Goal: Information Seeking & Learning: Learn about a topic

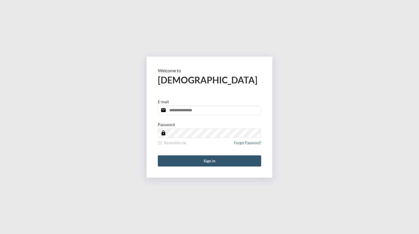
type input "**********"
click at [205, 163] on button "Sign in" at bounding box center [209, 161] width 103 height 11
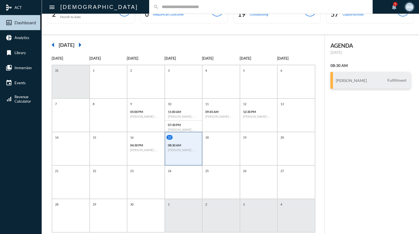
scroll to position [28, 0]
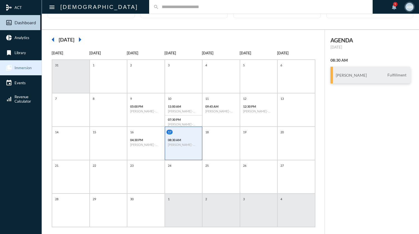
click at [16, 66] on span "Immersion" at bounding box center [23, 68] width 17 height 4
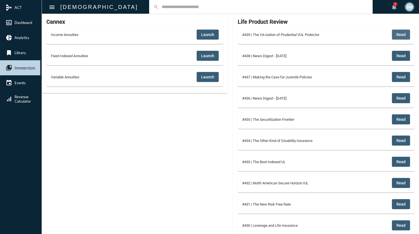
click at [401, 35] on span "Read" at bounding box center [400, 34] width 9 height 4
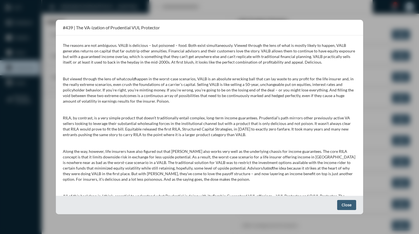
scroll to position [251, 0]
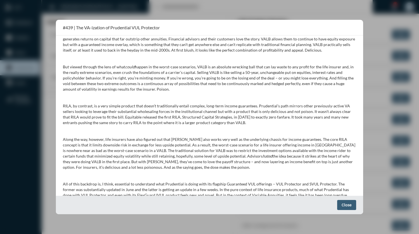
click at [351, 203] on span "Close" at bounding box center [346, 205] width 10 height 4
